Goal: Navigation & Orientation: Find specific page/section

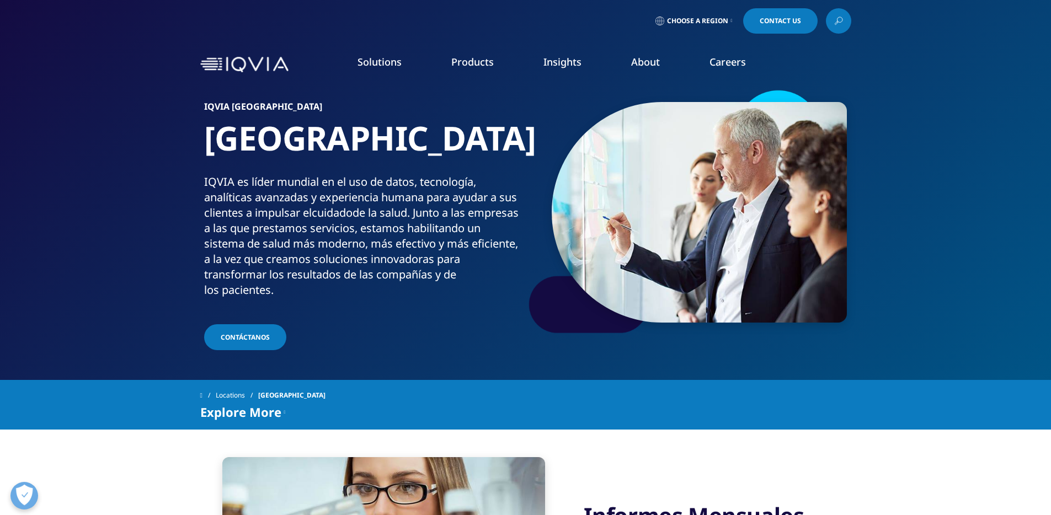
click at [725, 19] on span "Choose a Region" at bounding box center [697, 21] width 61 height 9
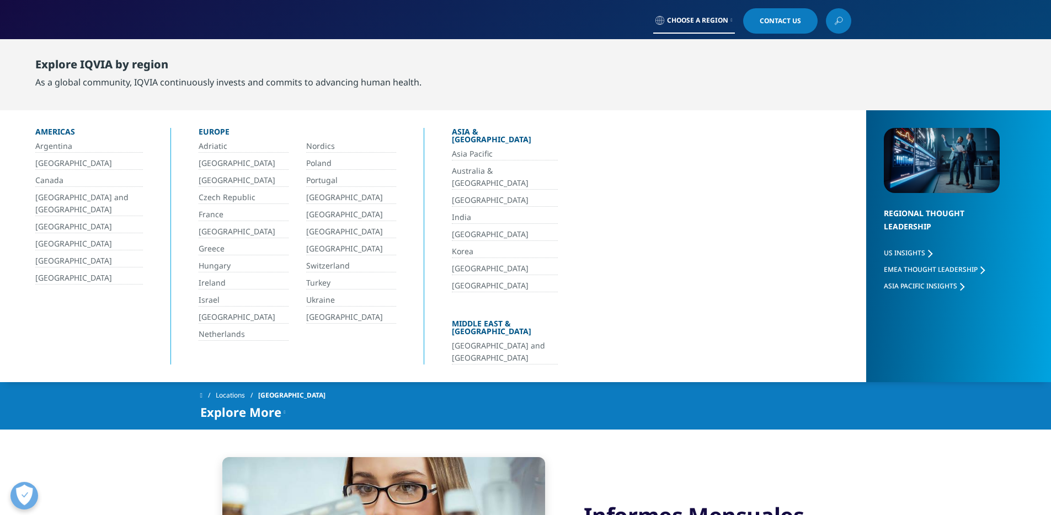
click at [329, 253] on link "[GEOGRAPHIC_DATA]" at bounding box center [351, 249] width 90 height 13
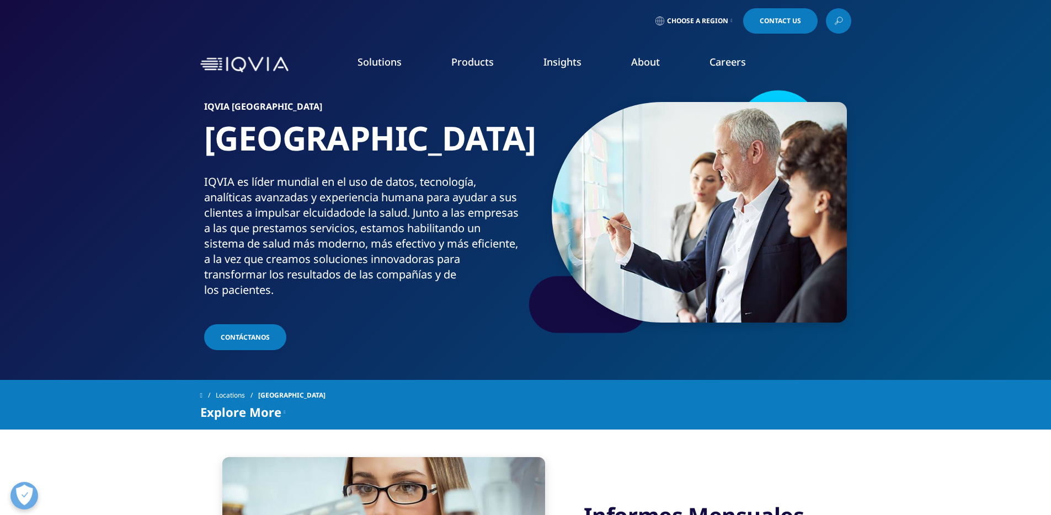
click at [325, 133] on link "Clinical Research" at bounding box center [398, 138] width 221 height 12
